Goal: Browse casually

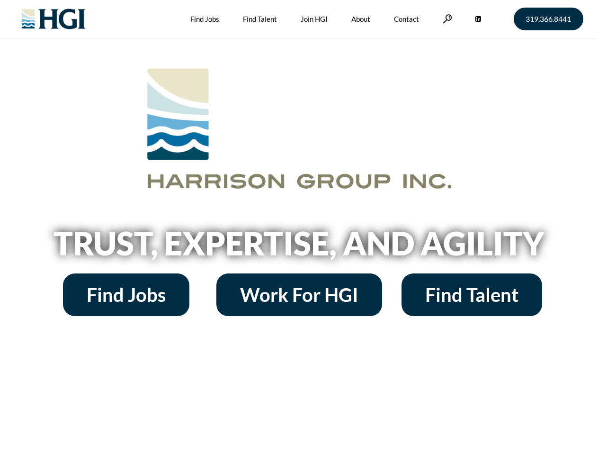
click at [299, 227] on h2 "Trust, Expertise, and Agility" at bounding box center [299, 243] width 540 height 32
click at [446, 18] on link at bounding box center [447, 18] width 9 height 9
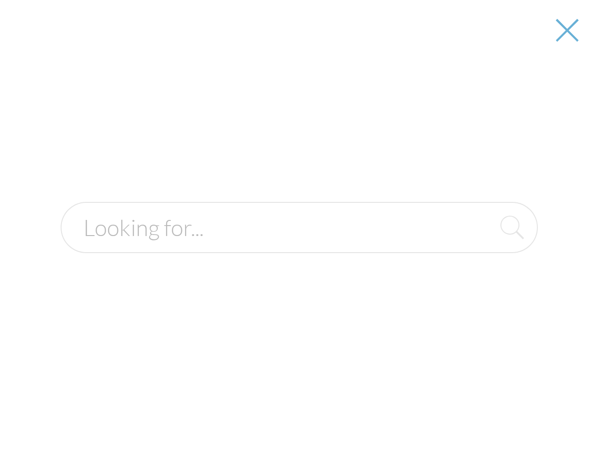
click at [299, 246] on div at bounding box center [299, 227] width 597 height 455
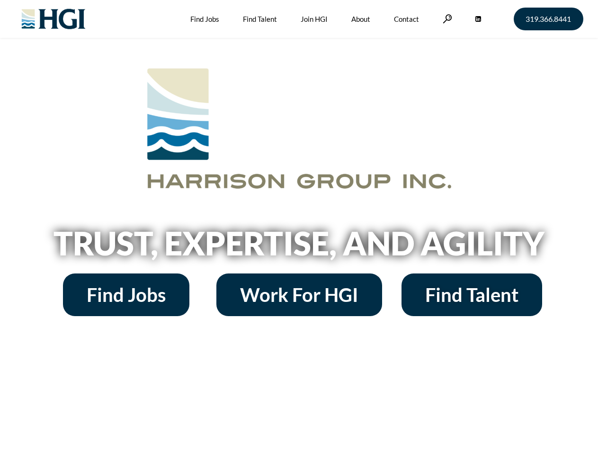
click at [299, 227] on h2 "Trust, Expertise, and Agility" at bounding box center [299, 243] width 540 height 32
click at [446, 18] on link at bounding box center [447, 18] width 9 height 9
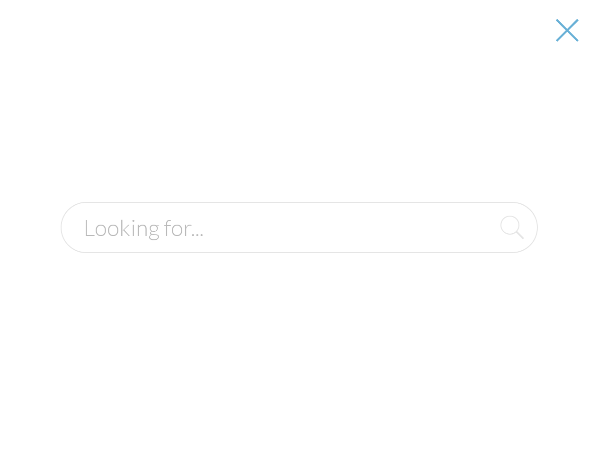
click at [299, 246] on h2 "Trust, Expertise, and Agility" at bounding box center [299, 243] width 540 height 32
